Goal: Task Accomplishment & Management: Manage account settings

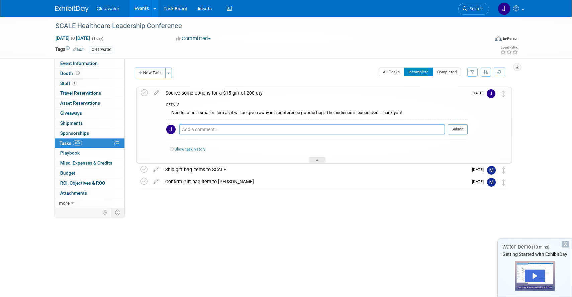
click at [230, 226] on div "SCALE Healthcare Leadership Conference Oct 14, 2025 to Oct 14, 2025 (1 day) Oct…" at bounding box center [286, 131] width 572 height 229
click at [250, 131] on textarea at bounding box center [312, 129] width 266 height 10
type textarea "H"
click at [326, 231] on div "SCALE Healthcare Leadership Conference Oct 14, 2025 to Oct 14, 2025 (1 day) Oct…" at bounding box center [286, 131] width 572 height 229
click at [226, 131] on textarea at bounding box center [312, 129] width 266 height 10
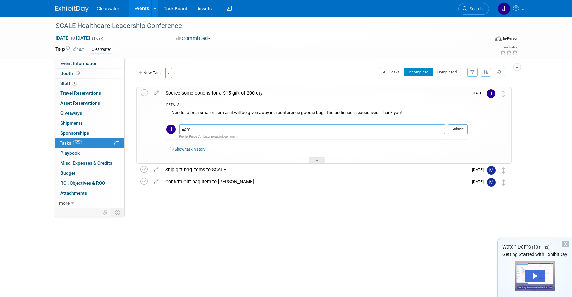
type textarea "@"
click at [545, 125] on div "SCALE Healthcare Leadership Conference Oct 14, 2025 to Oct 14, 2025 (1 day) Oct…" at bounding box center [286, 131] width 572 height 229
click at [74, 13] on div "Clearwater Events Add Event Bulk Upload Events Shareable Event Boards Recently …" at bounding box center [285, 8] width 461 height 17
click at [74, 7] on img at bounding box center [71, 9] width 33 height 7
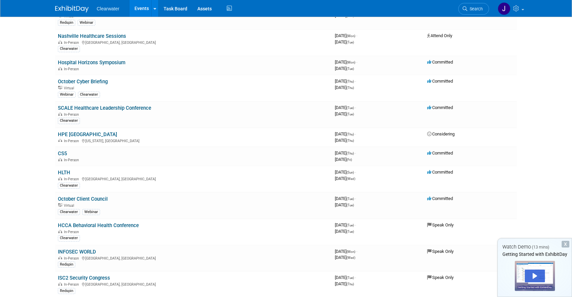
scroll to position [176, 0]
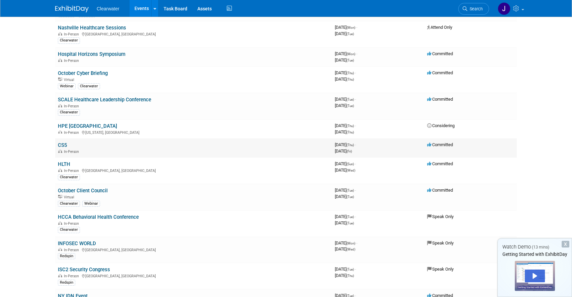
click at [64, 143] on link "CS5" at bounding box center [62, 145] width 9 height 6
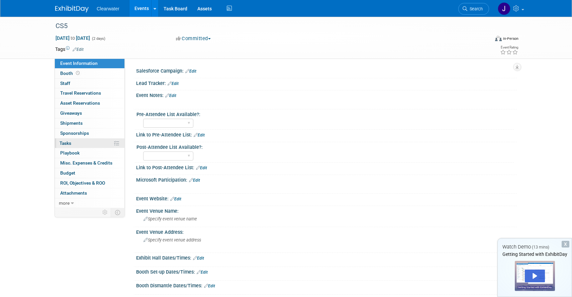
click at [69, 143] on span "Tasks 0%" at bounding box center [65, 142] width 12 height 5
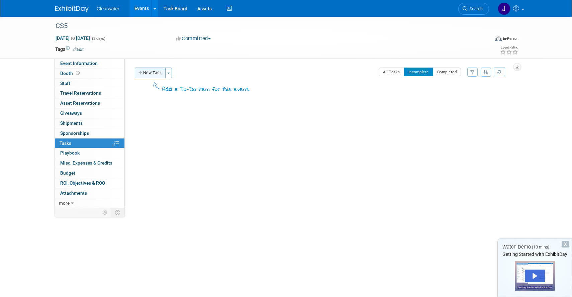
click at [155, 77] on button "New Task" at bounding box center [150, 73] width 31 height 11
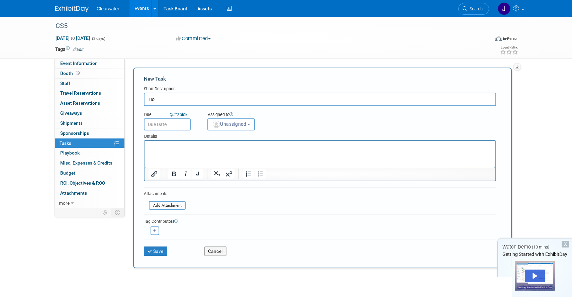
type input "H"
type input "Order Show Services"
click at [192, 146] on p "Rich Text Area. Press ALT-0 for help." at bounding box center [319, 146] width 343 height 7
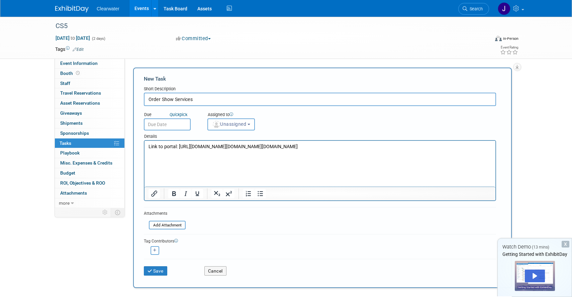
click at [213, 150] on p "Link to portal: https://mcas-proxyweb.mcas.ms/certificate-checker?login=false&o…" at bounding box center [319, 146] width 343 height 7
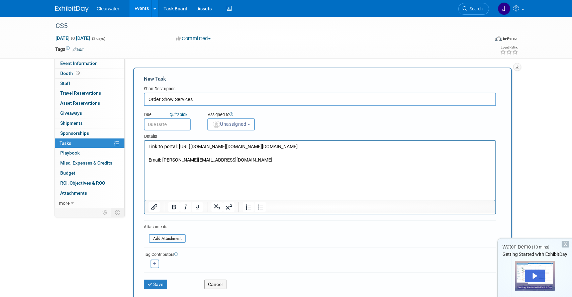
click at [264, 163] on p "Email: monica.pastor@clearwatersecurity.com" at bounding box center [319, 160] width 343 height 7
click at [262, 163] on p "Email: monica.pastor@clearwatersecurity.com" at bounding box center [319, 160] width 343 height 7
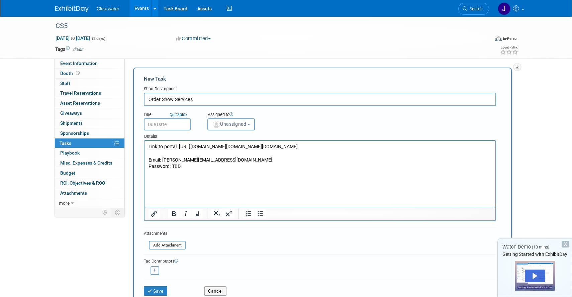
click at [186, 170] on p "Password: TBD" at bounding box center [319, 166] width 343 height 7
click at [165, 170] on html "Link to portal: https://mcas-proxyweb.mcas.ms/certificate-checker?login=false&o…" at bounding box center [319, 155] width 351 height 29
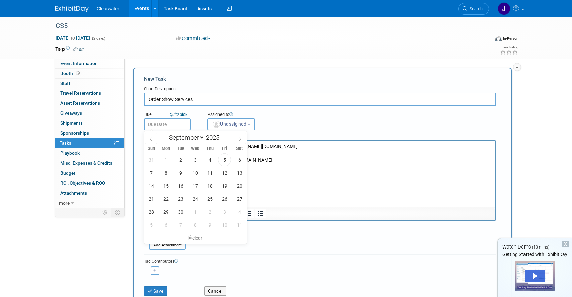
click at [170, 123] on input "text" at bounding box center [167, 124] width 47 height 12
click at [225, 185] on span "19" at bounding box center [224, 185] width 13 height 13
type input "Sep 19, 2025"
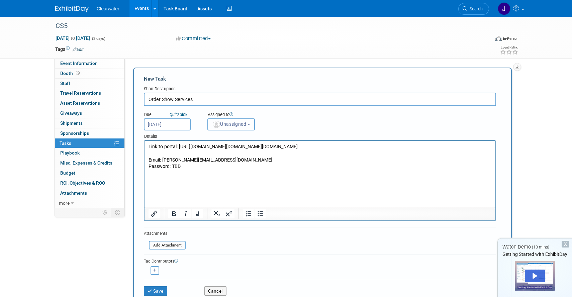
click at [246, 126] on span "Unassigned" at bounding box center [229, 123] width 34 height 5
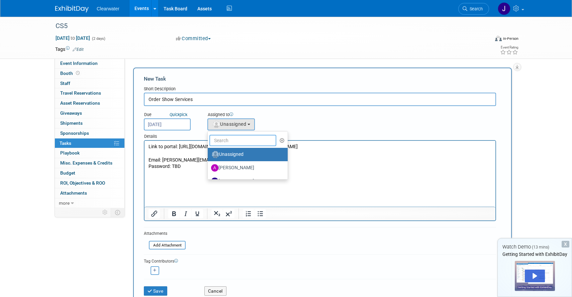
click at [243, 142] on input "text" at bounding box center [242, 140] width 67 height 11
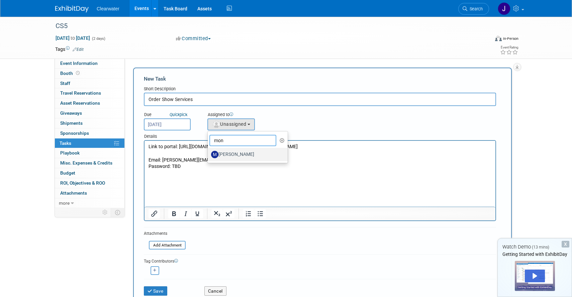
type input "mon"
click at [244, 156] on label "Monica Pastor" at bounding box center [246, 154] width 70 height 11
click at [209, 156] on input "Monica Pastor" at bounding box center [206, 153] width 4 height 4
select select "64254334-9387-4d6a-96b6-2827250710f2"
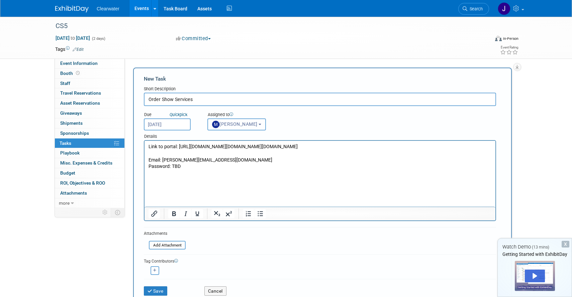
click at [255, 123] on span "Monica Pastor" at bounding box center [234, 123] width 45 height 5
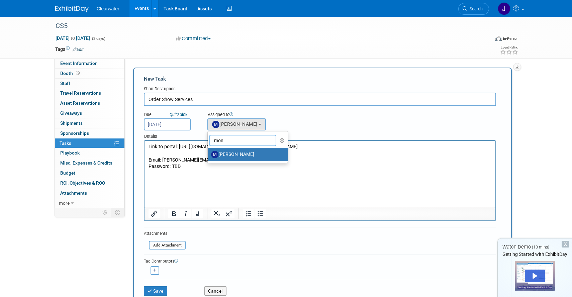
click at [247, 140] on input "mon" at bounding box center [242, 140] width 67 height 11
type input "m"
type input "jak"
click at [229, 155] on label "Jakera Willis (me)" at bounding box center [246, 154] width 70 height 11
click at [209, 155] on input "Jakera Willis (me)" at bounding box center [206, 153] width 4 height 4
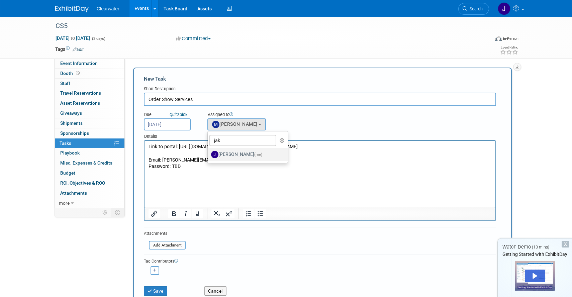
select select "e5c80daa-2972-466c-a3c2-dd31fbbc392c"
click at [234, 163] on p "Email: monica.pastor@clearwatersecurity.com" at bounding box center [319, 160] width 343 height 7
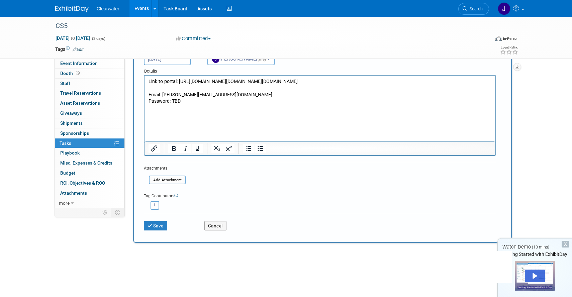
scroll to position [56, 0]
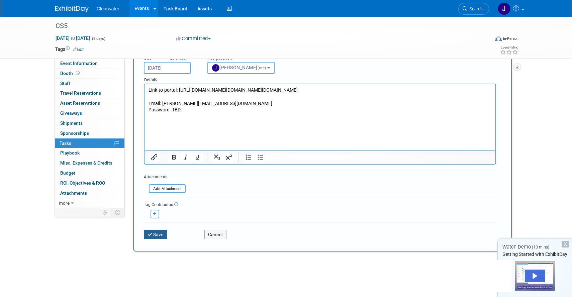
click at [157, 236] on button "Save" at bounding box center [155, 234] width 23 height 9
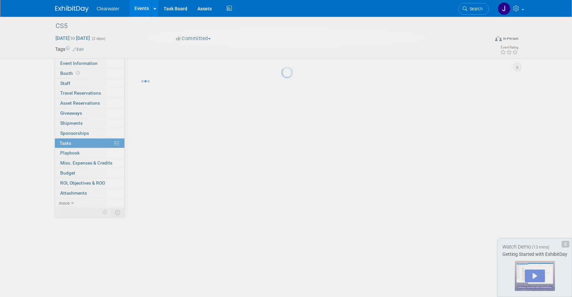
scroll to position [0, 0]
